Goal: Book appointment/travel/reservation

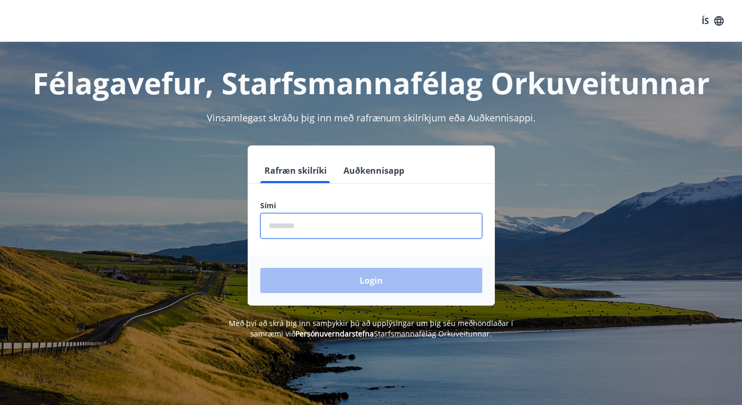
click at [286, 228] on input "phone" at bounding box center [371, 226] width 222 height 26
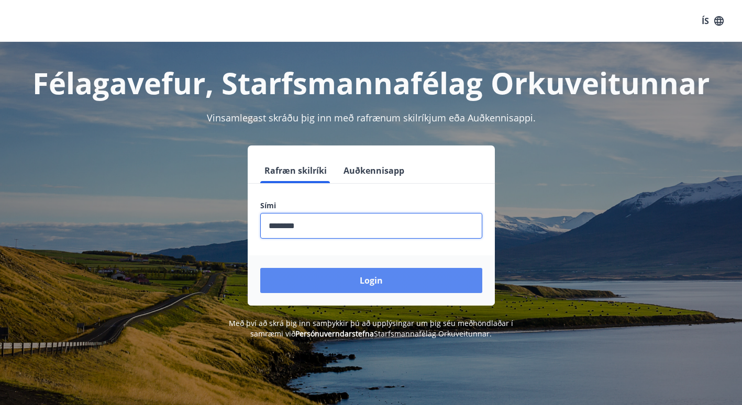
type input "********"
click at [397, 285] on button "Login" at bounding box center [371, 280] width 222 height 25
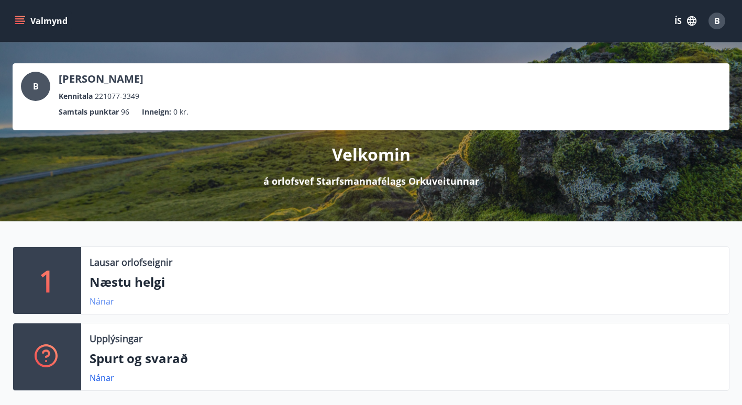
click at [106, 299] on link "Nánar" at bounding box center [102, 302] width 25 height 12
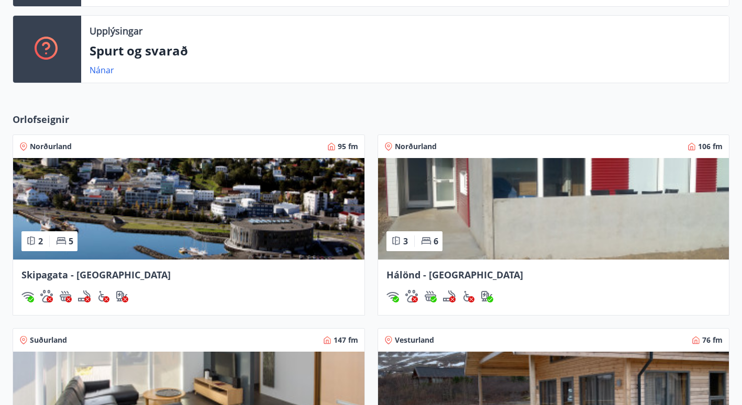
scroll to position [314, 0]
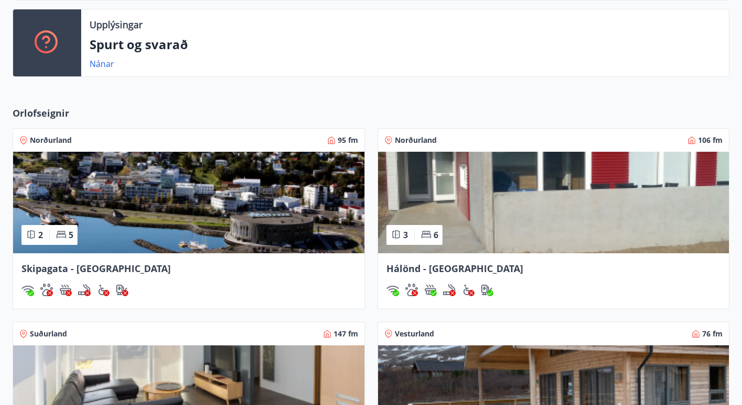
click at [108, 198] on img at bounding box center [188, 203] width 351 height 102
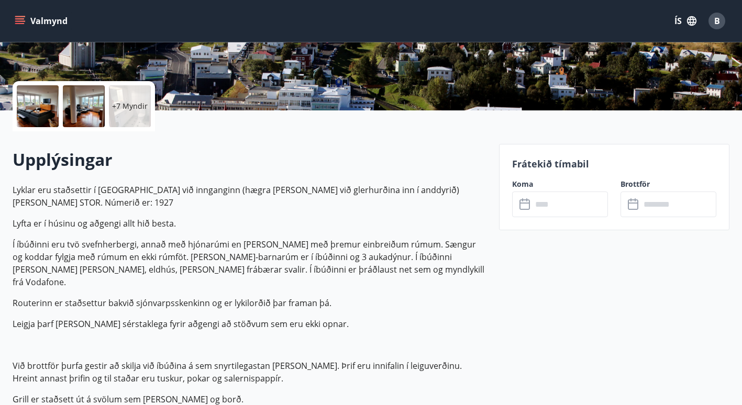
scroll to position [209, 0]
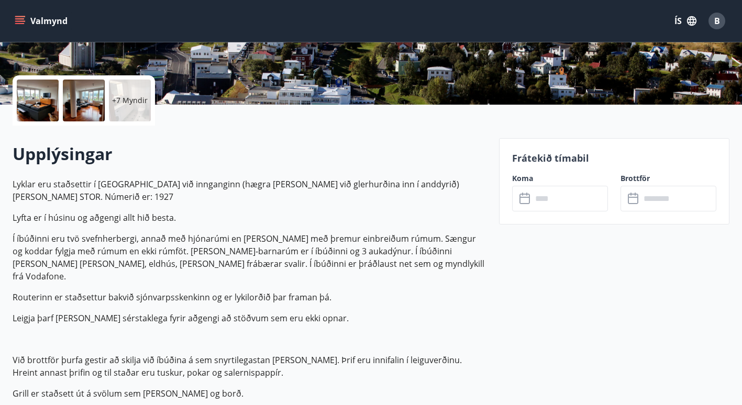
click at [573, 195] on input "text" at bounding box center [570, 199] width 76 height 26
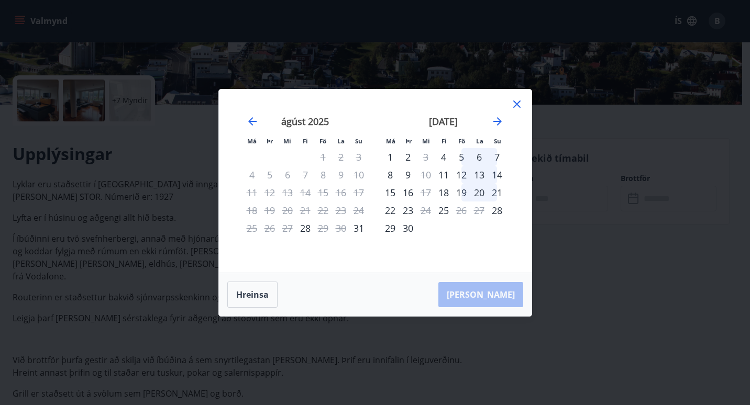
click at [518, 102] on icon at bounding box center [517, 104] width 13 height 13
